Goal: Navigation & Orientation: Find specific page/section

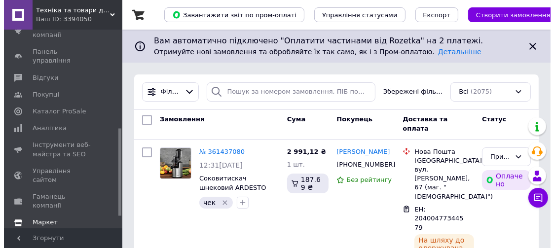
scroll to position [204, 0]
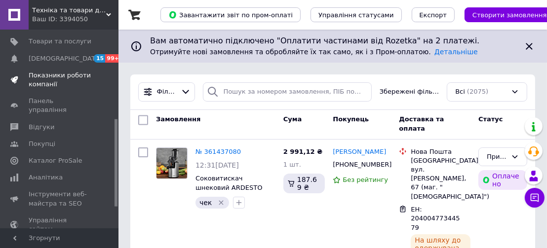
click at [45, 71] on span "Показники роботи компанії" at bounding box center [60, 80] width 63 height 18
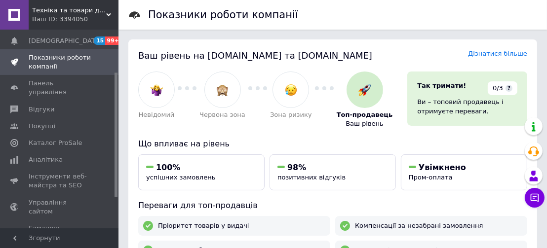
click at [103, 17] on div "Ваш ID: 3394050" at bounding box center [75, 19] width 86 height 9
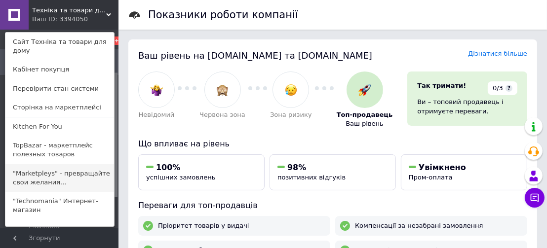
scroll to position [49, 0]
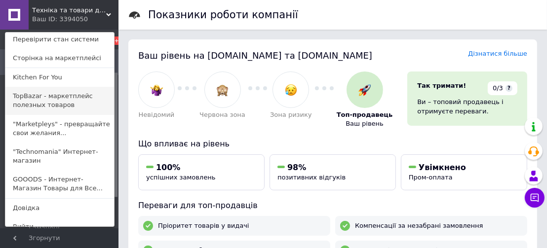
click at [48, 93] on link "TopBazar - маркетплейс полезных товаров" at bounding box center [59, 101] width 109 height 28
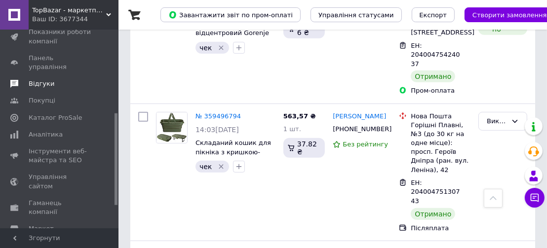
scroll to position [230, 0]
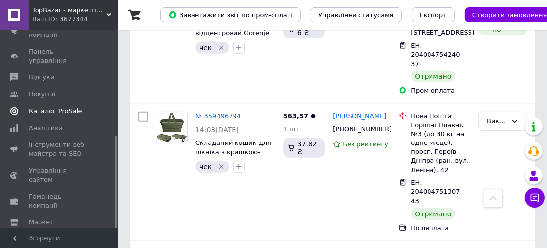
click at [61, 107] on span "Каталог ProSale" at bounding box center [55, 111] width 53 height 9
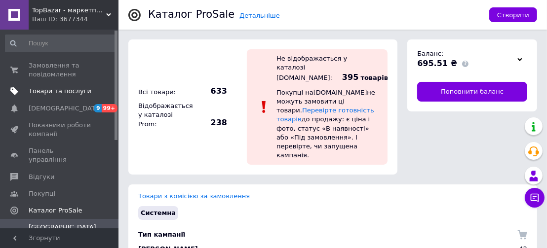
click at [37, 95] on span "Товари та послуги" at bounding box center [60, 91] width 63 height 9
